Goal: Communication & Community: Connect with others

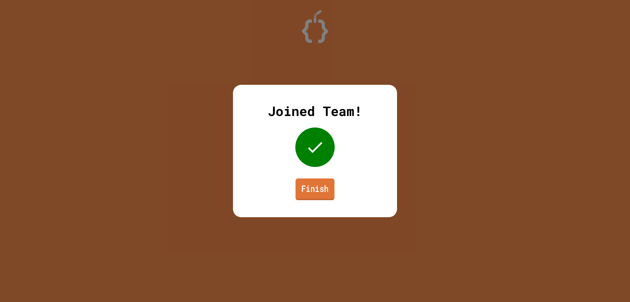
click at [321, 181] on link "Finish" at bounding box center [315, 189] width 39 height 22
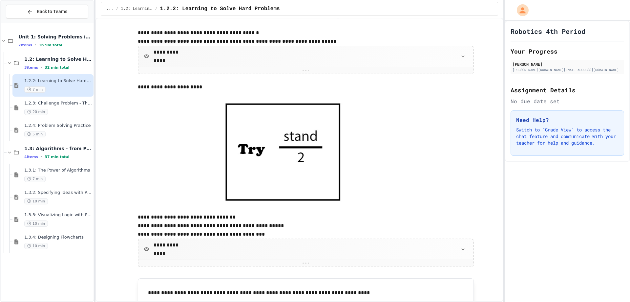
scroll to position [453, 0]
